Goal: Task Accomplishment & Management: Manage account settings

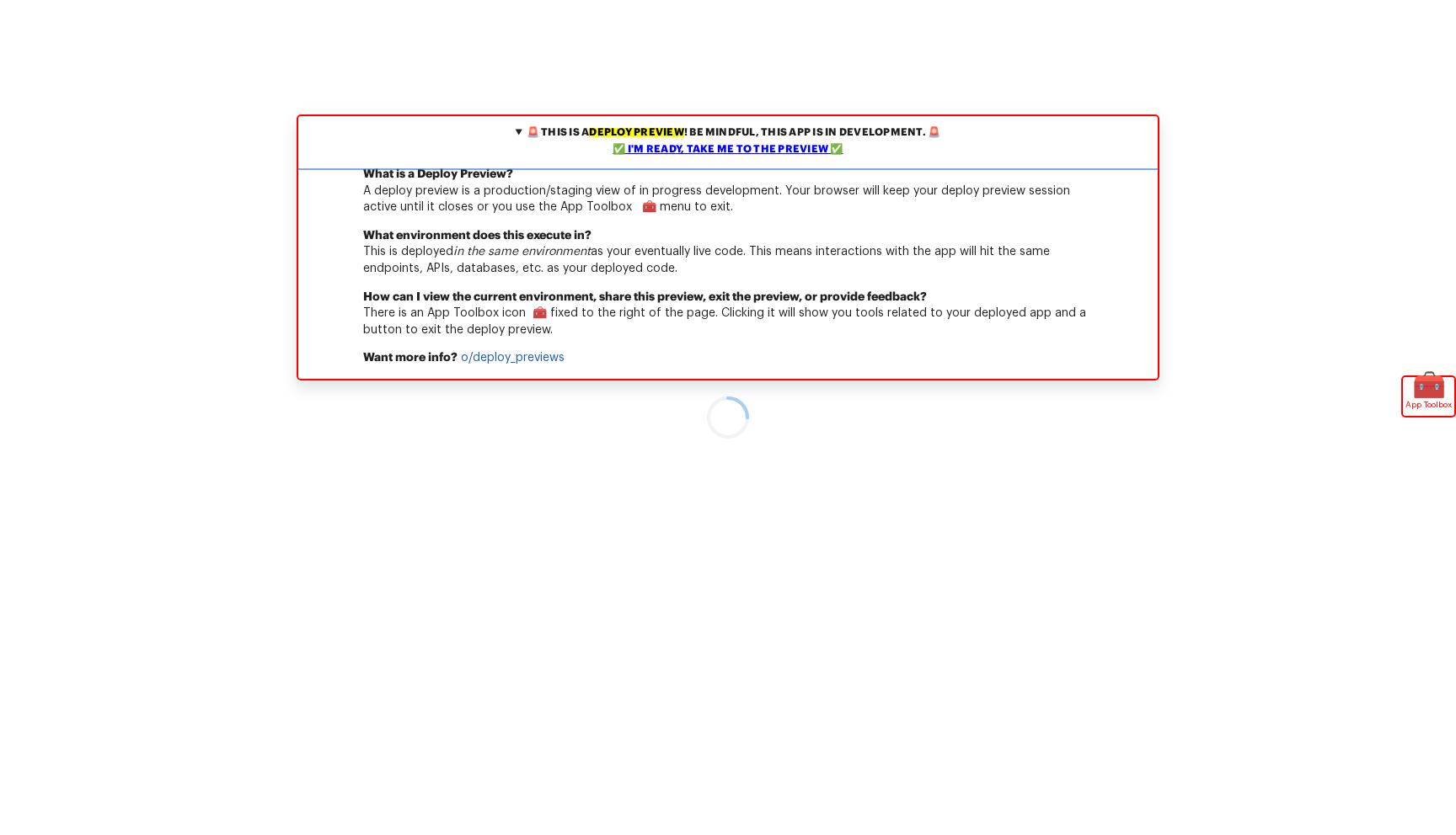
click at [724, 145] on div "✅ I'm ready, take me to the preview ✅" at bounding box center [728, 150] width 851 height 16
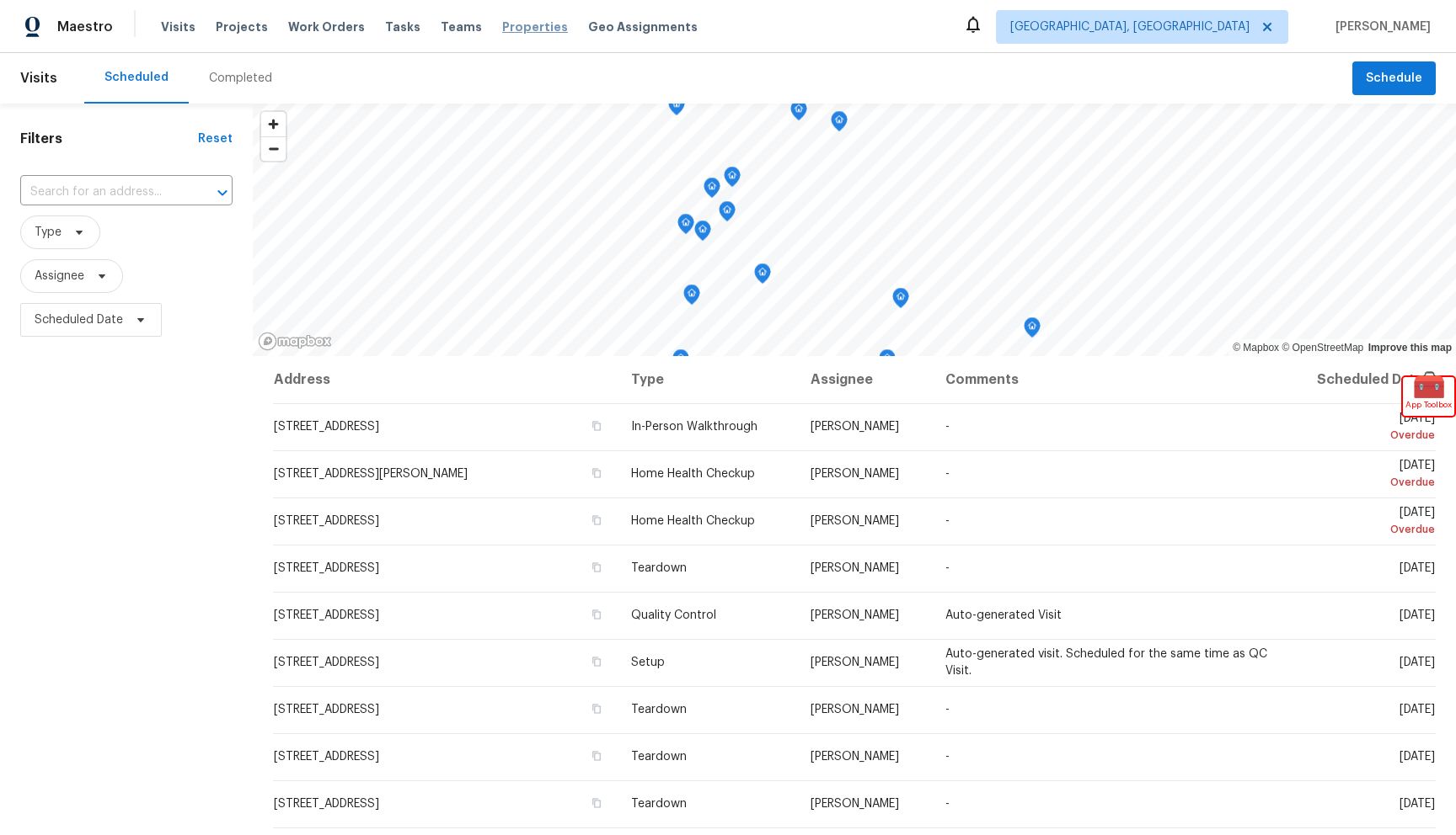
click at [506, 28] on span "Properties" at bounding box center [535, 26] width 66 height 16
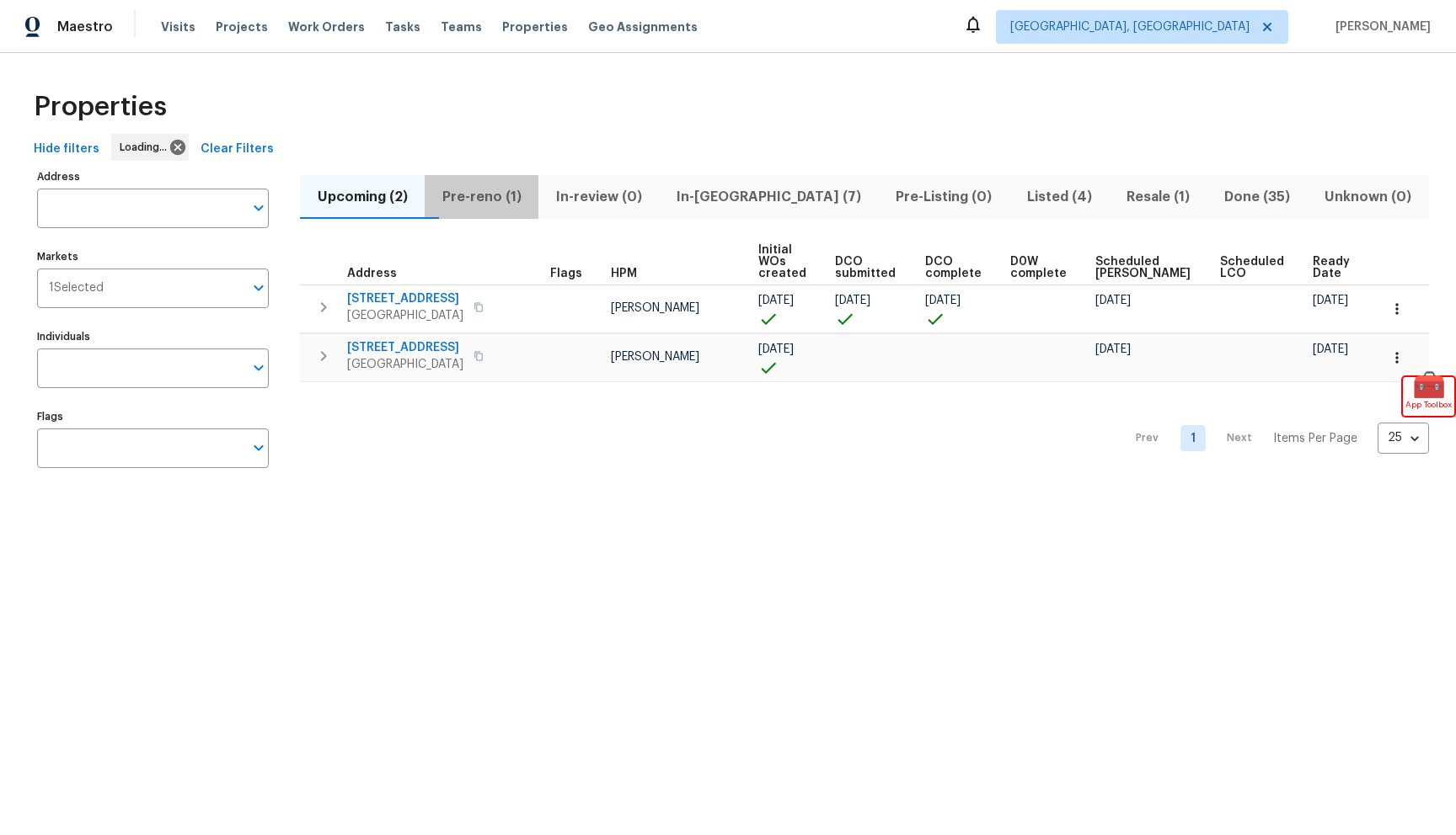
click at [528, 198] on span "Pre-reno (1)" at bounding box center [482, 196] width 93 height 23
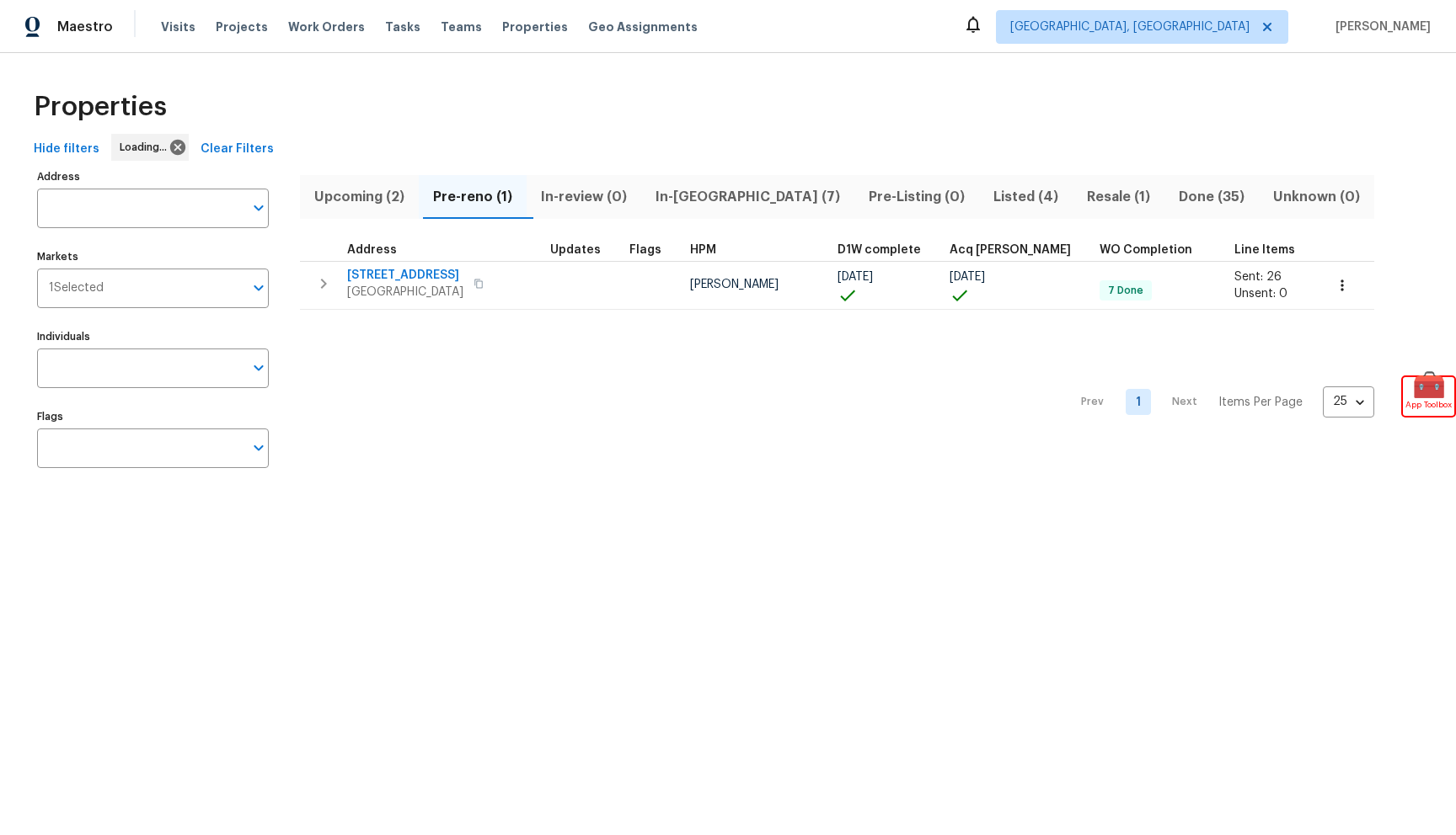
click at [700, 197] on span "In-reno (7)" at bounding box center [747, 196] width 193 height 23
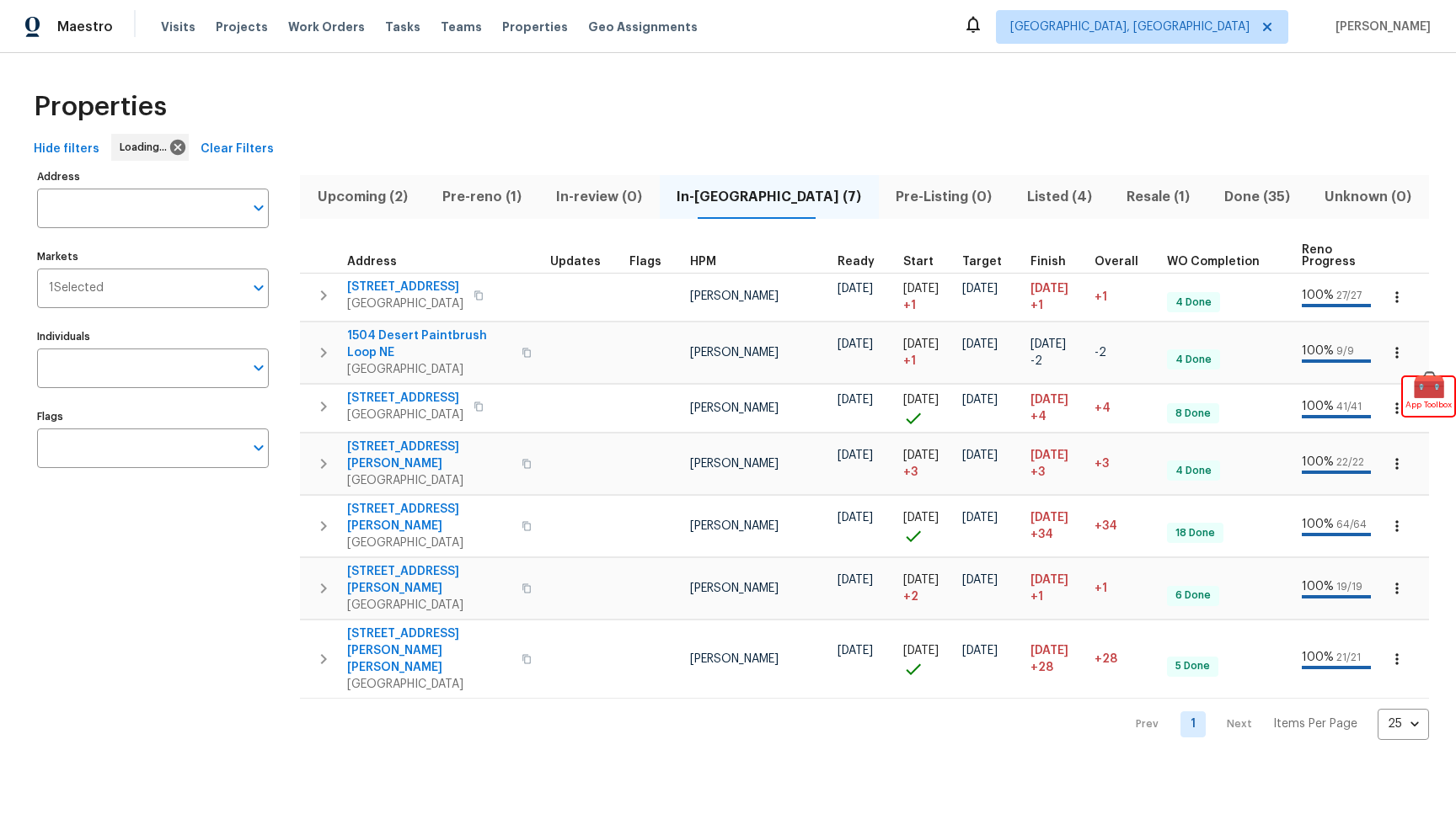
click at [517, 201] on span "Pre-reno (1)" at bounding box center [482, 196] width 93 height 23
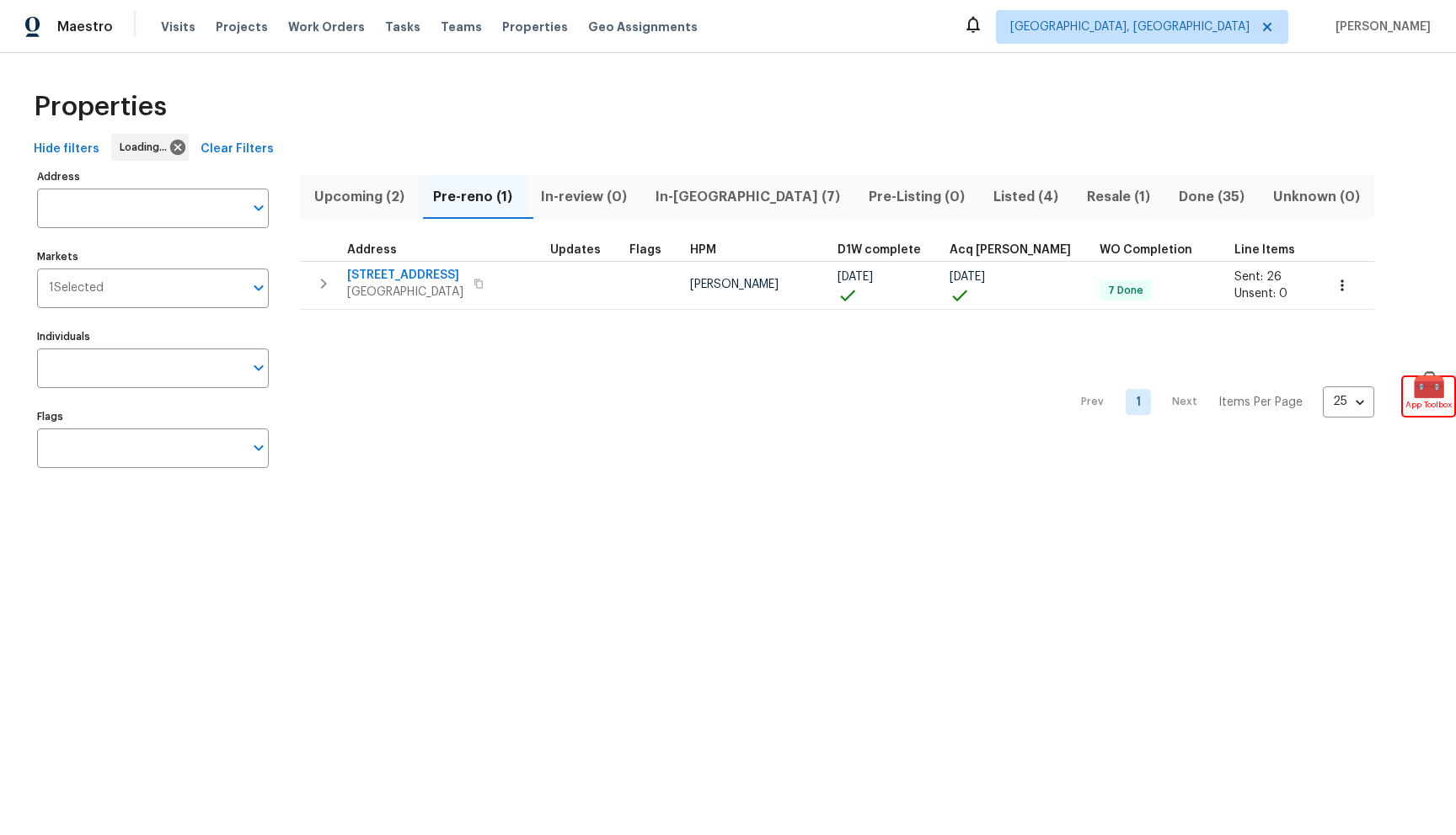
click at [1082, 189] on span "Resale (1)" at bounding box center [1118, 196] width 72 height 23
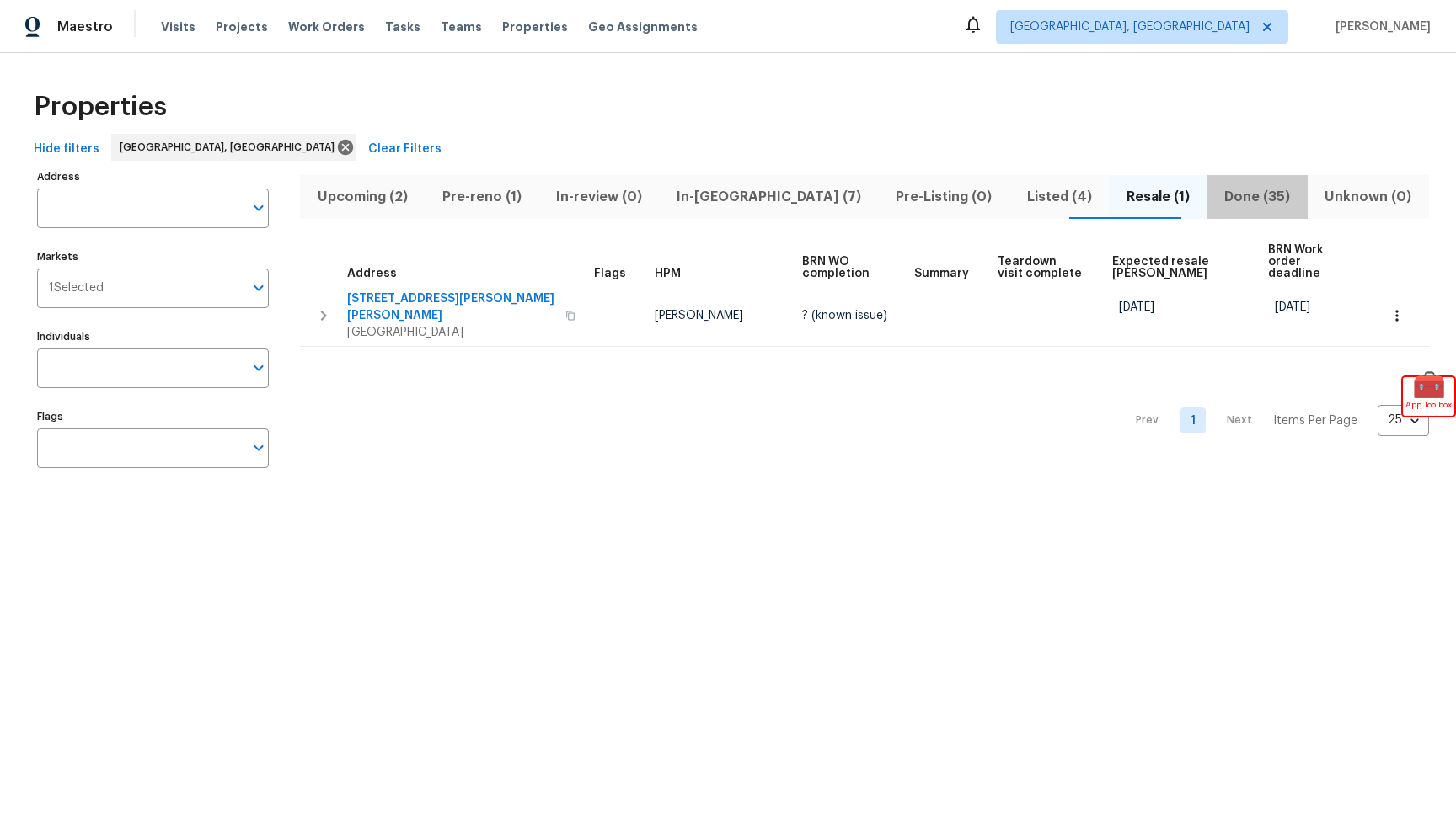
click at [1225, 194] on span "Done (35)" at bounding box center [1257, 196] width 80 height 23
